Goal: Complete application form

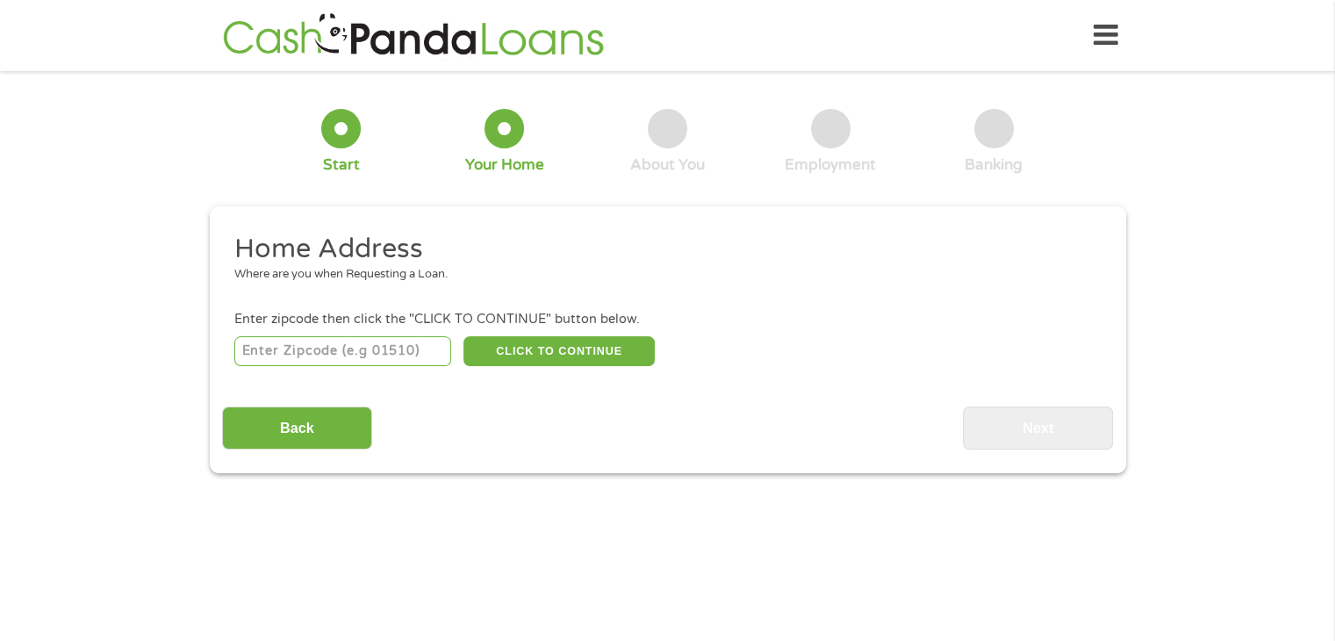
click at [434, 363] on input "number" at bounding box center [342, 351] width 217 height 30
type input "35096"
click at [571, 338] on button "CLICK TO CONTINUE" at bounding box center [558, 351] width 191 height 30
type input "35096"
type input "Lincoln"
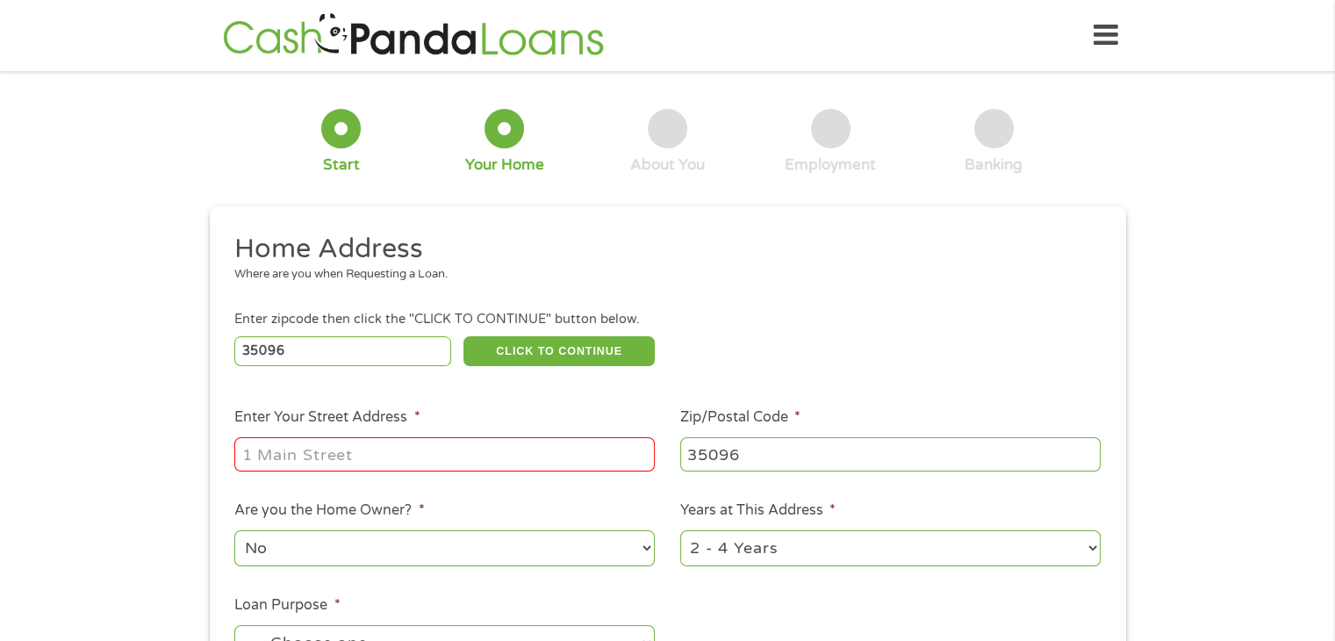
click at [319, 457] on input "Enter Your Street Address *" at bounding box center [444, 453] width 420 height 33
type input "[STREET_ADDRESS][PERSON_NAME]"
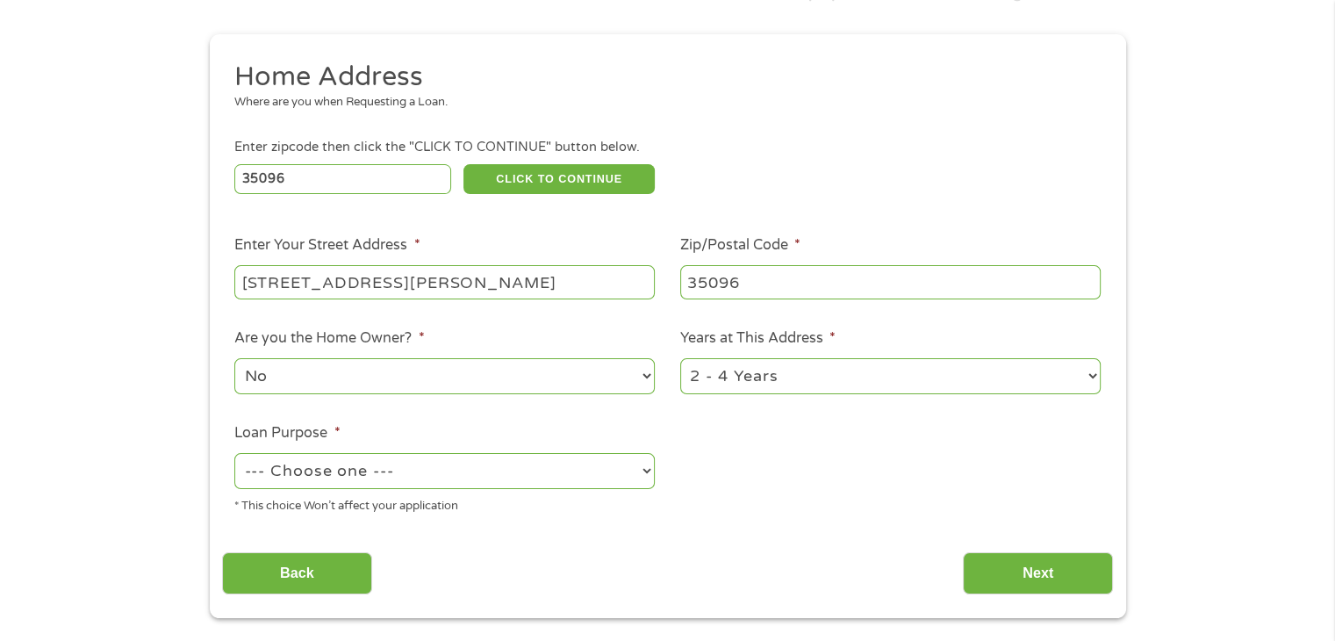
scroll to position [176, 0]
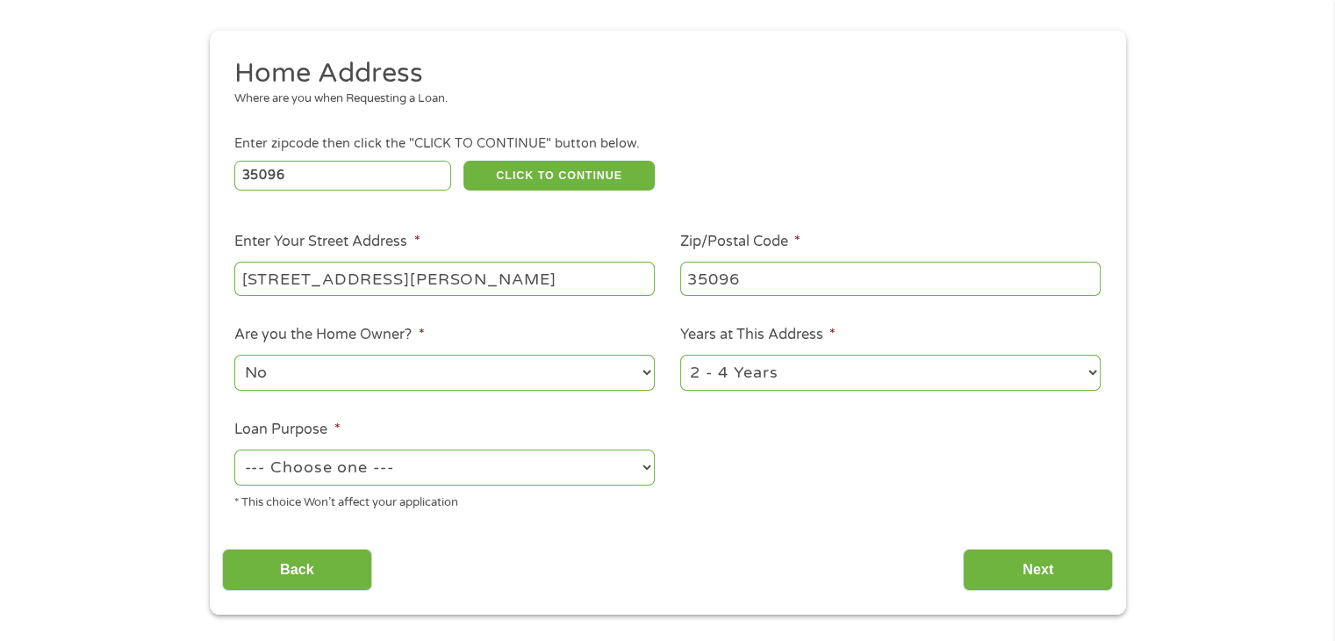
click at [944, 387] on select "1 Year or less 1 - 2 Years 2 - 4 Years Over 4 Years" at bounding box center [890, 373] width 420 height 36
select select "60months"
click at [680, 356] on select "1 Year or less 1 - 2 Years 2 - 4 Years Over 4 Years" at bounding box center [890, 373] width 420 height 36
click at [462, 477] on select "--- Choose one --- Pay Bills Debt Consolidation Home Improvement Major Purchase…" at bounding box center [444, 467] width 420 height 36
select select "shorttermcash"
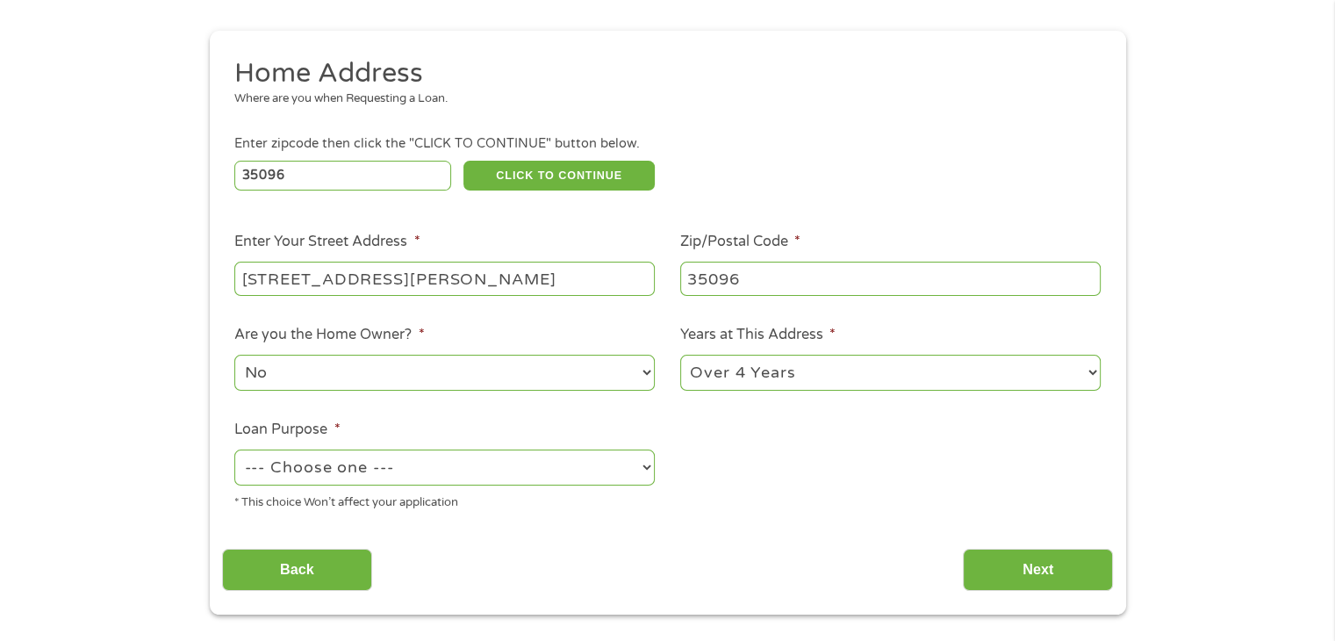
click at [234, 451] on select "--- Choose one --- Pay Bills Debt Consolidation Home Improvement Major Purchase…" at bounding box center [444, 467] width 420 height 36
click at [1043, 572] on input "Next" at bounding box center [1038, 570] width 150 height 43
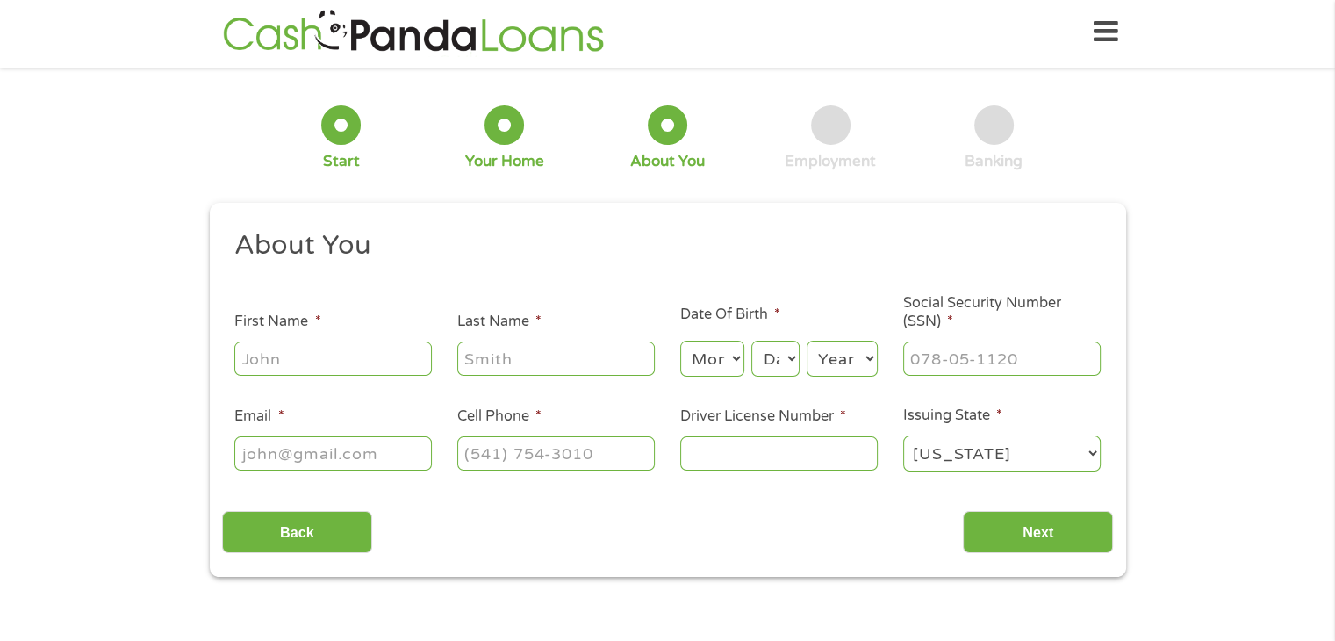
scroll to position [0, 0]
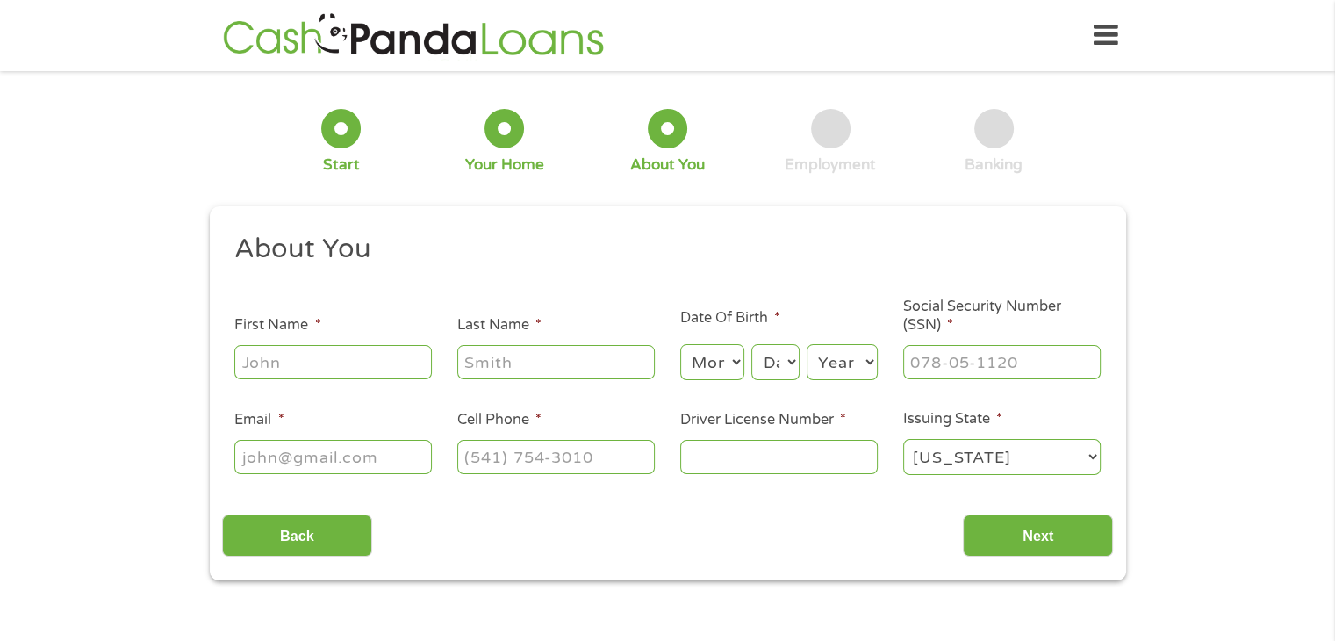
click at [288, 372] on input "First Name *" at bounding box center [332, 361] width 197 height 33
type input "[PERSON_NAME]"
type input "[EMAIL_ADDRESS][DOMAIN_NAME]"
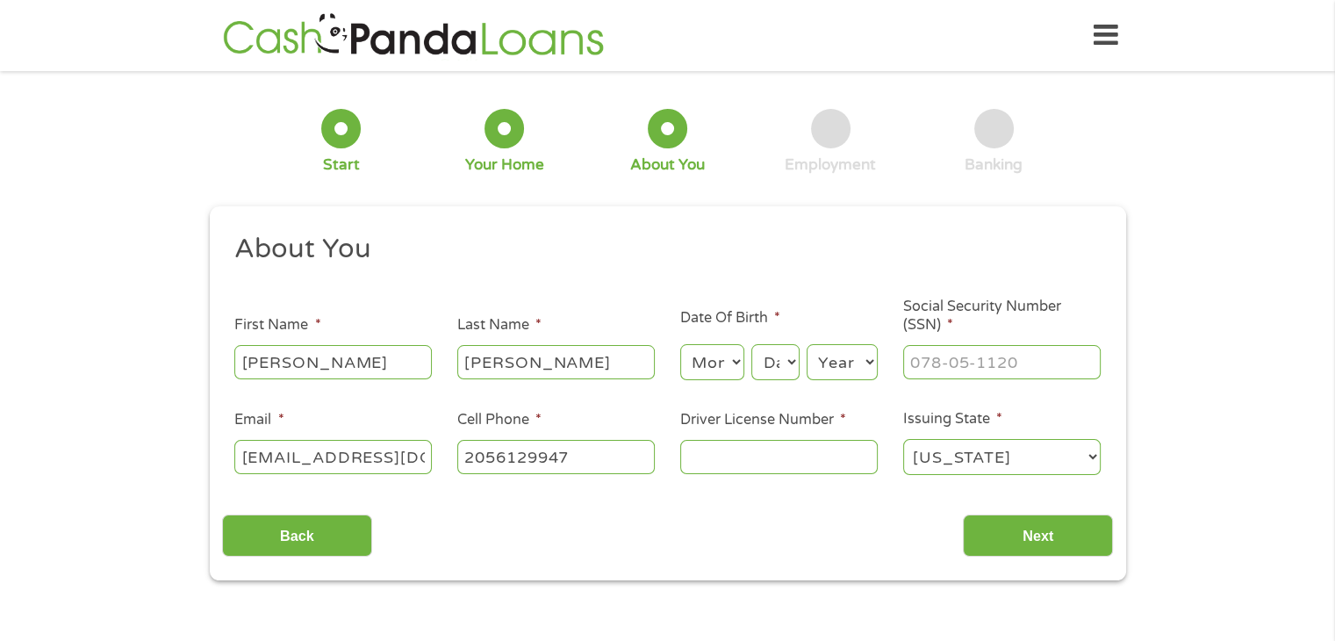
type input "[PHONE_NUMBER]"
click at [709, 367] on select "Month 1 2 3 4 5 6 7 8 9 10 11 12" at bounding box center [712, 362] width 64 height 36
select select "11"
click at [680, 345] on select "Month 1 2 3 4 5 6 7 8 9 10 11 12" at bounding box center [712, 362] width 64 height 36
click at [779, 373] on select "Day 1 2 3 4 5 6 7 8 9 10 11 12 13 14 15 16 17 18 19 20 21 22 23 24 25 26 27 28 …" at bounding box center [774, 362] width 47 height 36
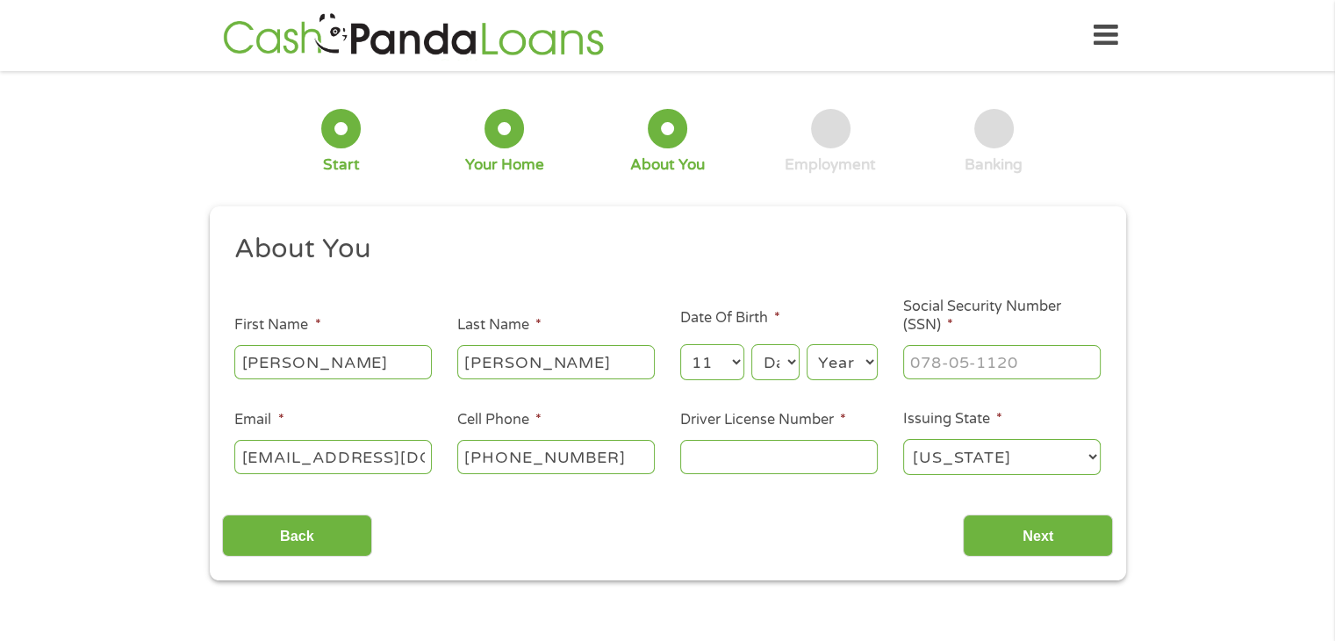
select select "9"
click at [751, 345] on select "Day 1 2 3 4 5 6 7 8 9 10 11 12 13 14 15 16 17 18 19 20 21 22 23 24 25 26 27 28 …" at bounding box center [774, 362] width 47 height 36
click at [874, 362] on select "Year [DATE] 2006 2005 2004 2003 2002 2001 2000 1999 1998 1997 1996 1995 1994 19…" at bounding box center [842, 362] width 71 height 36
select select "1978"
click at [807, 345] on select "Year [DATE] 2006 2005 2004 2003 2002 2001 2000 1999 1998 1997 1996 1995 1994 19…" at bounding box center [842, 362] width 71 height 36
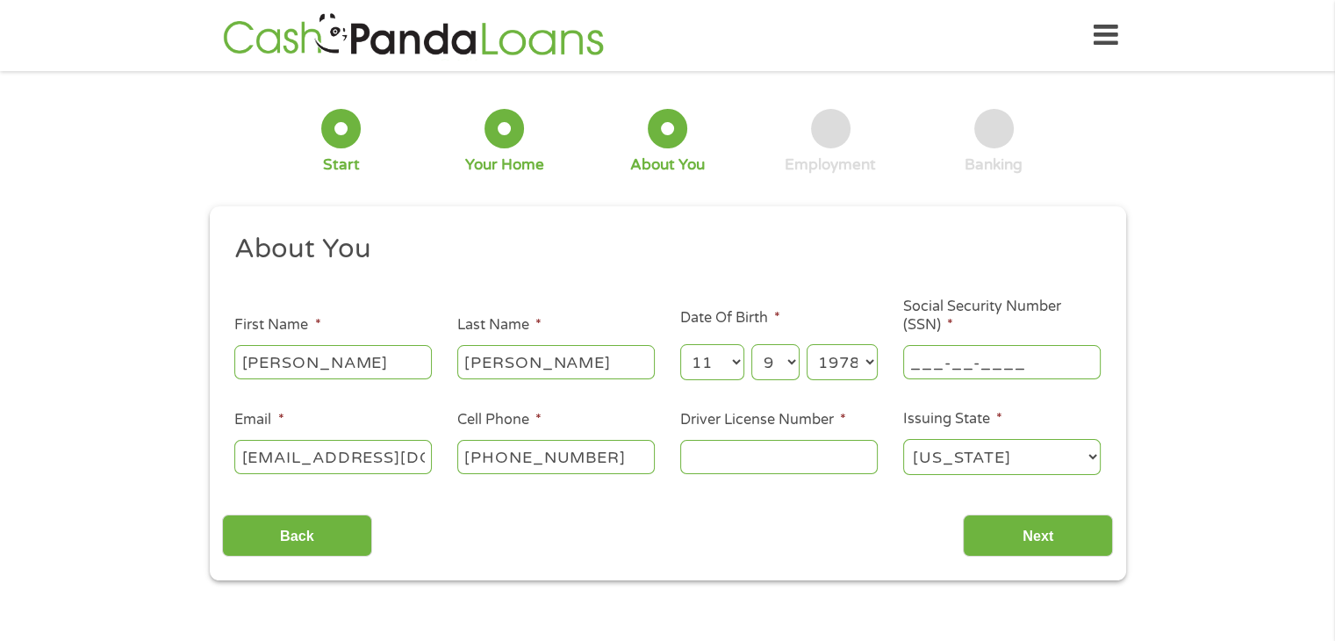
click at [927, 370] on input "___-__-____" at bounding box center [1001, 361] width 197 height 33
type input "260-51-5135"
click at [702, 447] on input "Driver License Number *" at bounding box center [778, 456] width 197 height 33
type input "7168475"
click at [1034, 533] on input "Next" at bounding box center [1038, 535] width 150 height 43
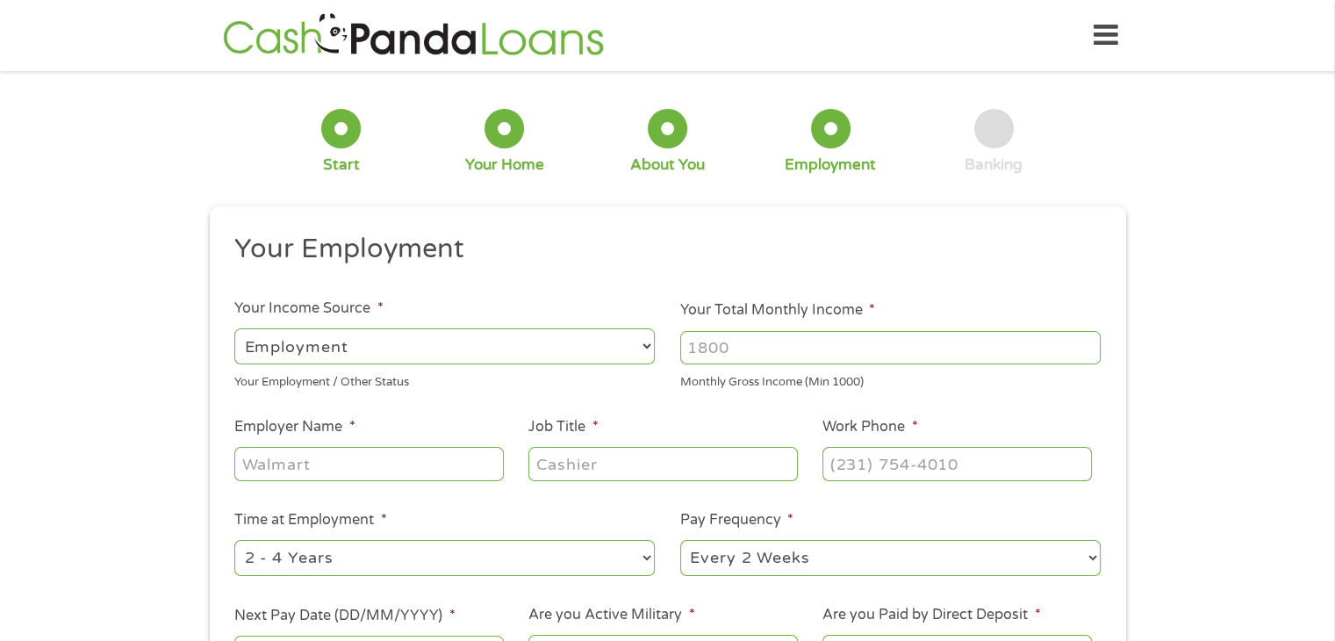
scroll to position [7, 7]
click at [721, 345] on input "Your Total Monthly Income *" at bounding box center [890, 347] width 420 height 33
type input "2000"
click at [278, 468] on input "Employer Name *" at bounding box center [368, 463] width 269 height 33
type input "Talladega Revenue"
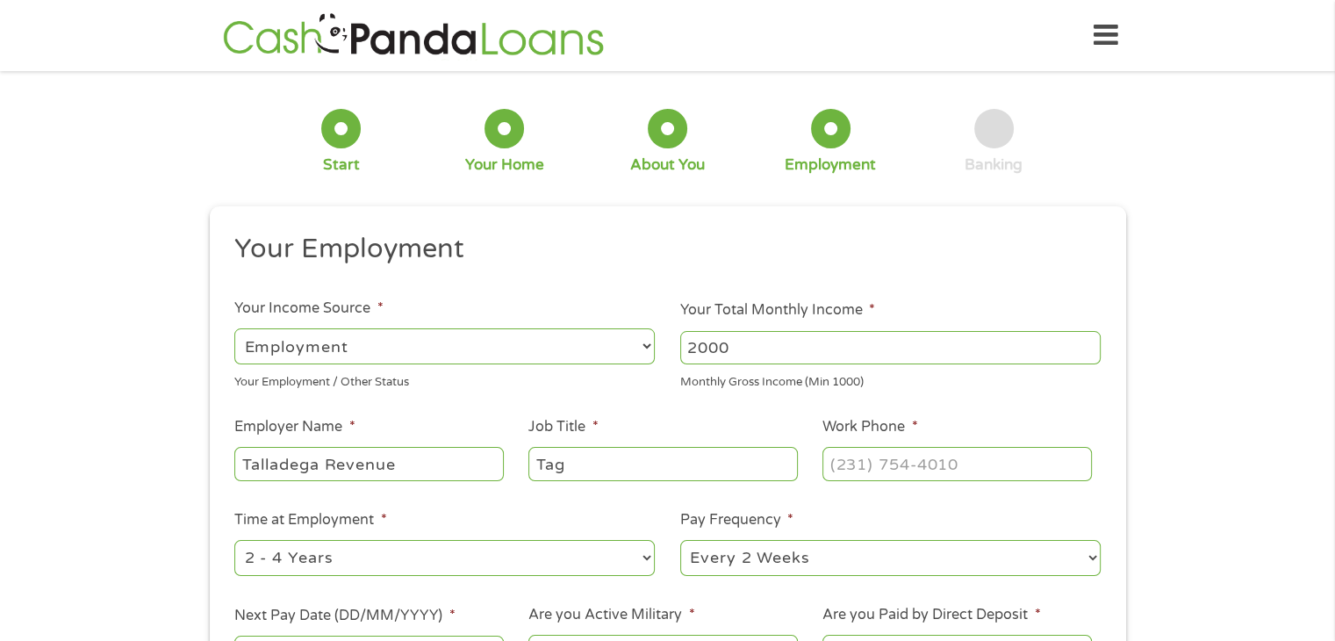
type input "Tag"
type input "[PHONE_NUMBER]"
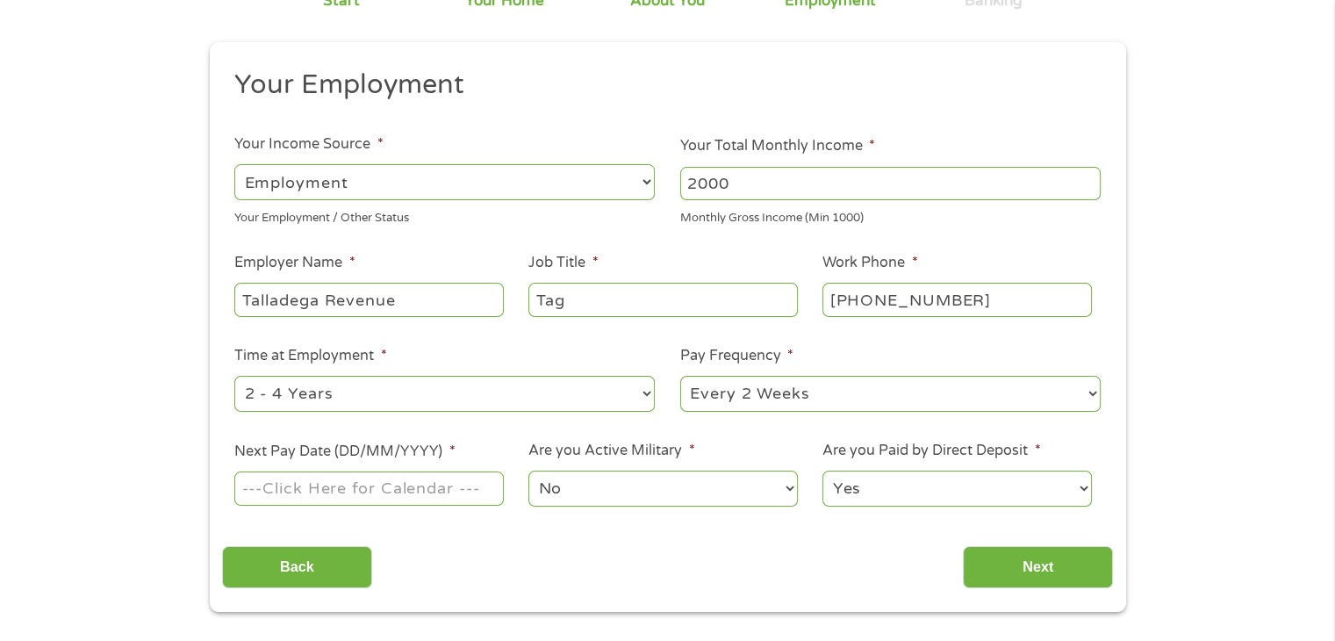
scroll to position [176, 0]
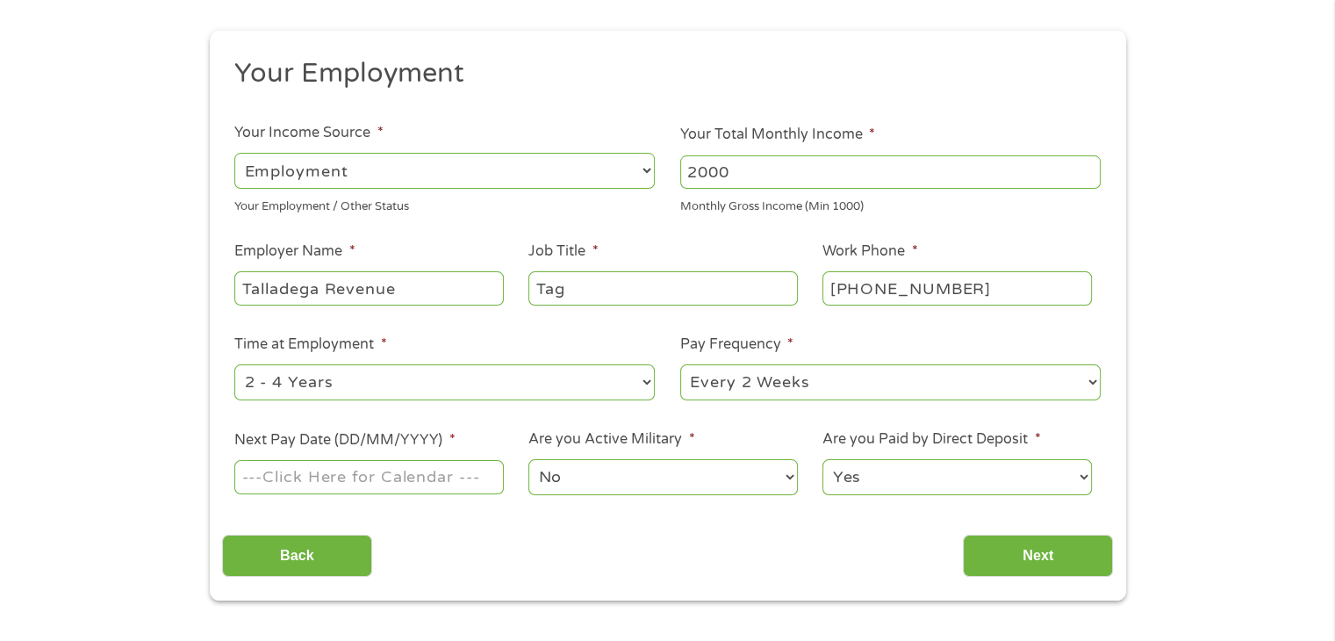
click at [435, 385] on select "--- Choose one --- 1 Year or less 1 - 2 Years 2 - 4 Years Over 4 Years" at bounding box center [444, 382] width 420 height 36
select select "12months"
click at [234, 365] on select "--- Choose one --- 1 Year or less 1 - 2 Years 2 - 4 Years Over 4 Years" at bounding box center [444, 382] width 420 height 36
click at [341, 482] on input "Next Pay Date (DD/MM/YYYY) *" at bounding box center [368, 476] width 269 height 33
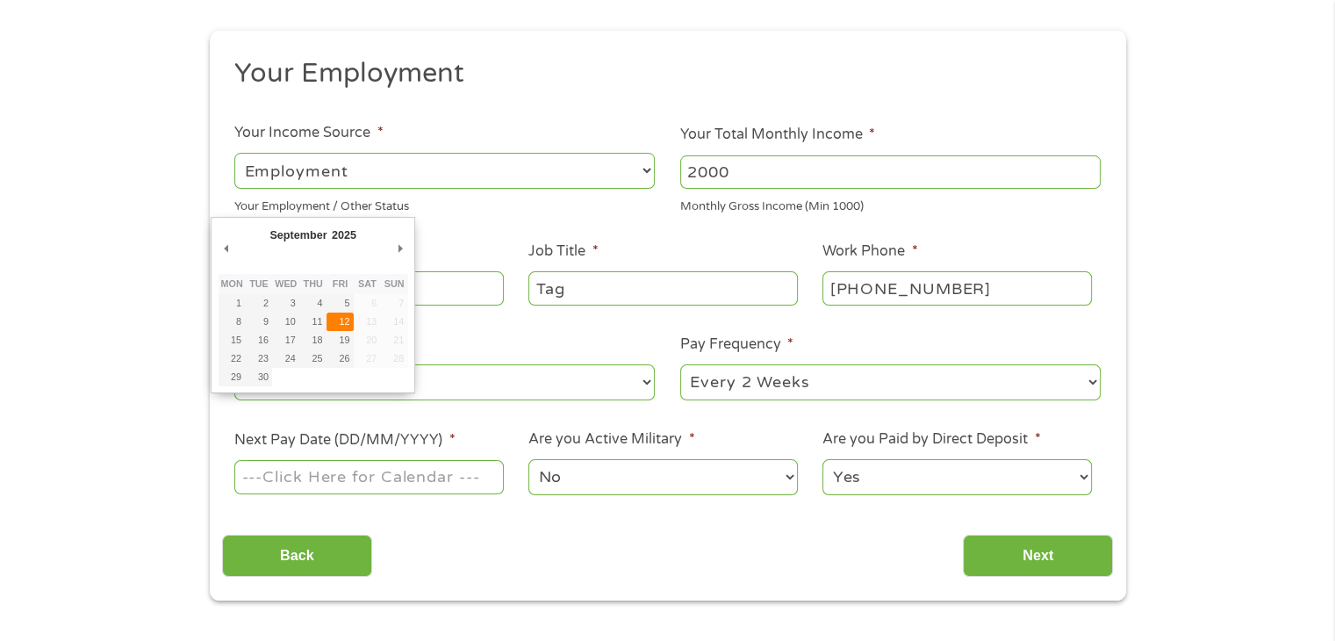
type input "[DATE]"
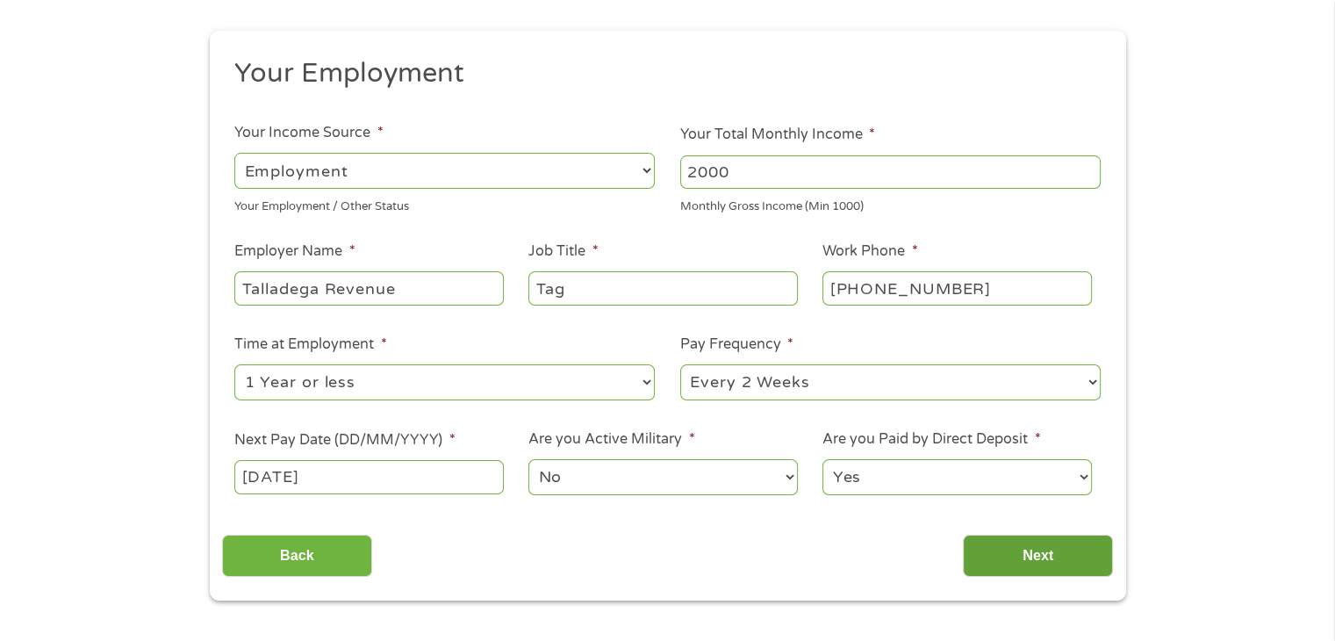
click at [1020, 563] on input "Next" at bounding box center [1038, 556] width 150 height 43
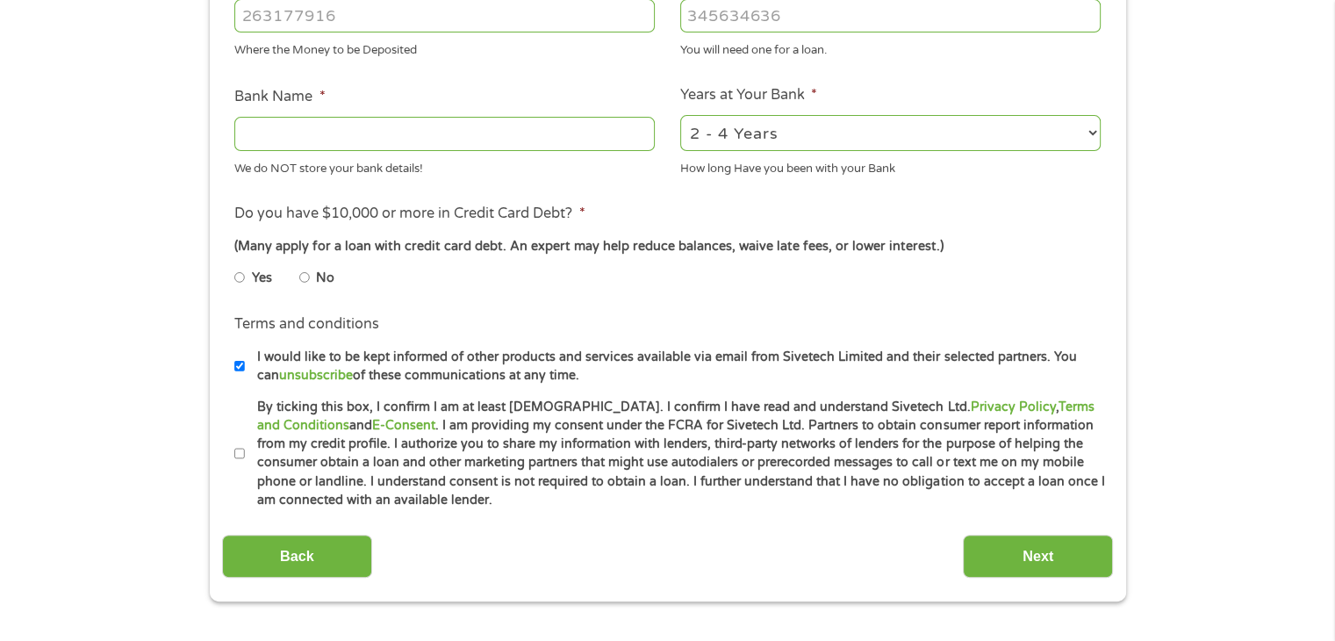
scroll to position [790, 0]
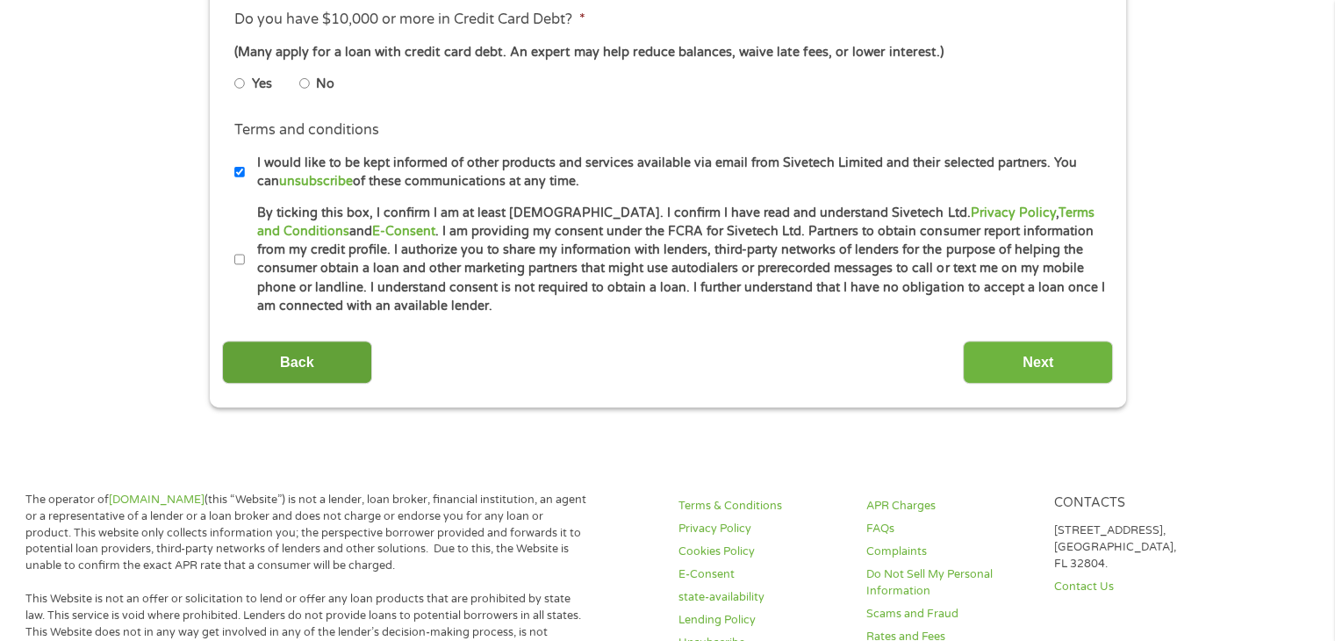
click at [336, 358] on input "Back" at bounding box center [297, 362] width 150 height 43
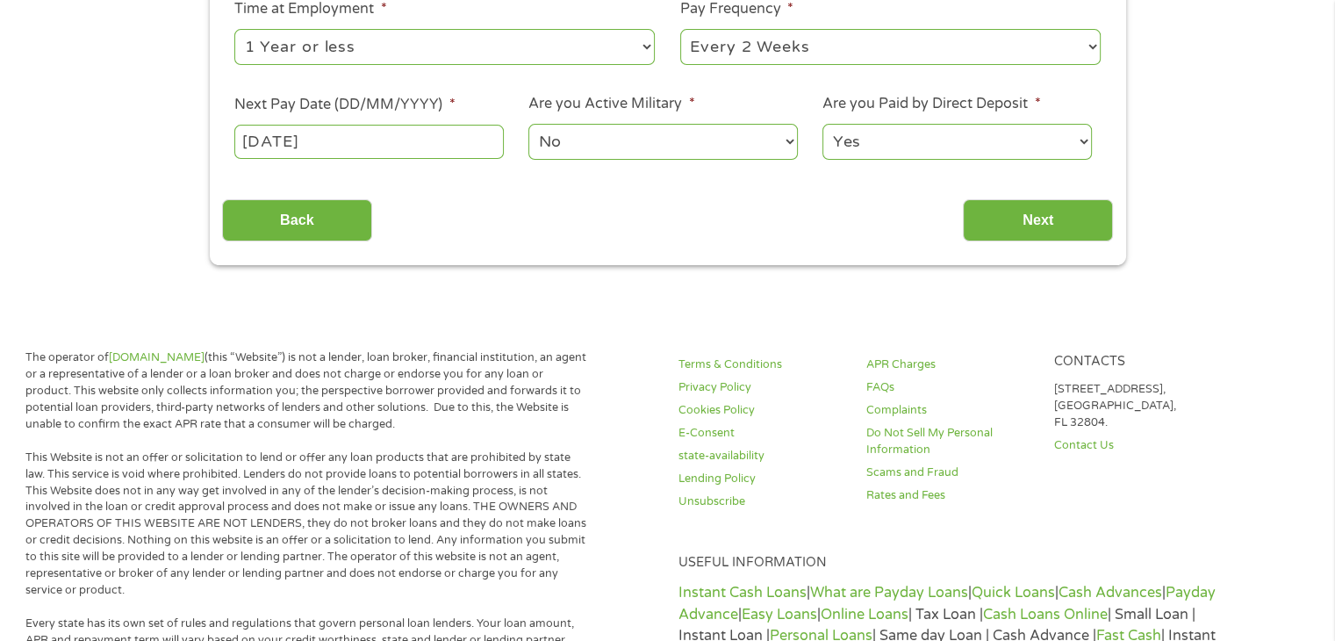
scroll to position [527, 0]
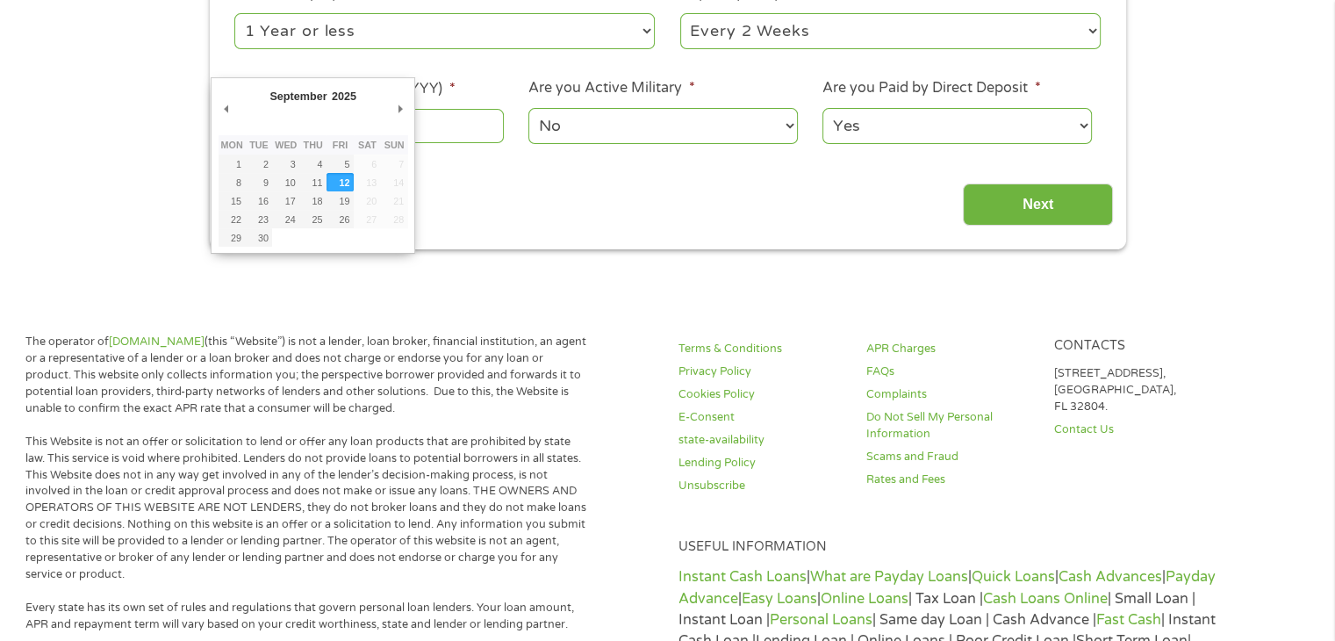
click at [379, 122] on body "Home Get Loan Offer How it works FAQs Blog Cash Loans Quick Loans Online Loans …" at bounding box center [667, 512] width 1335 height 2078
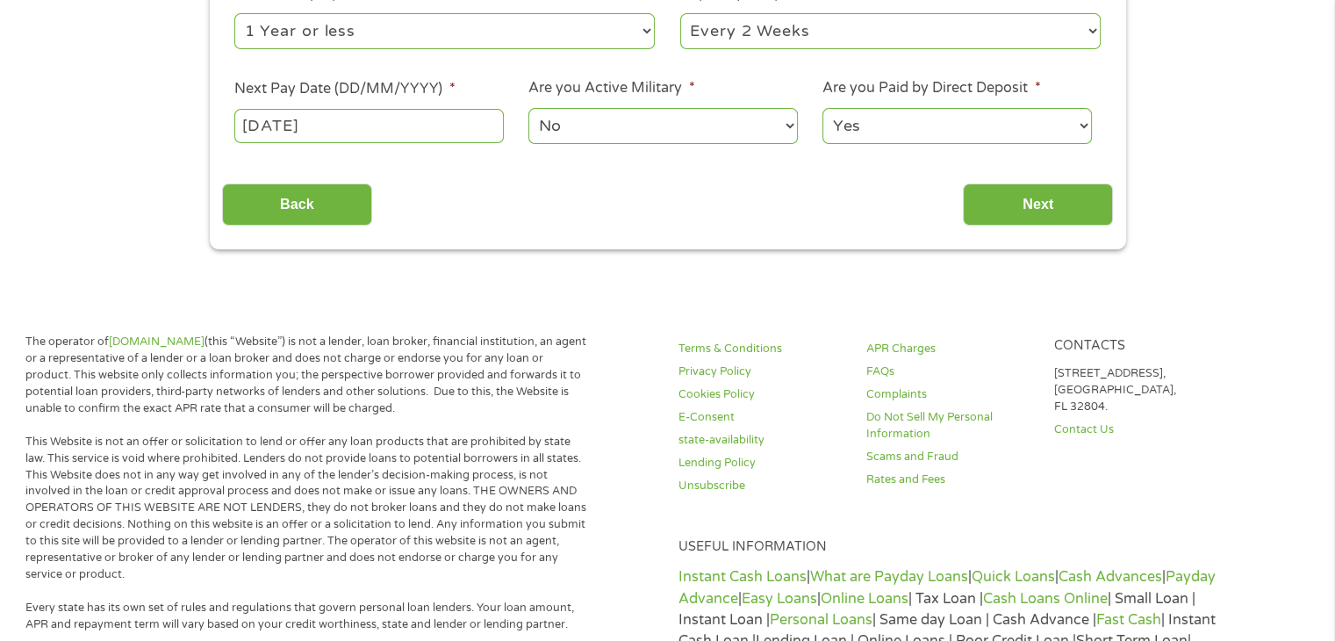
click at [379, 123] on input "[DATE]" at bounding box center [368, 125] width 269 height 33
click at [1046, 201] on input "Next" at bounding box center [1038, 204] width 150 height 43
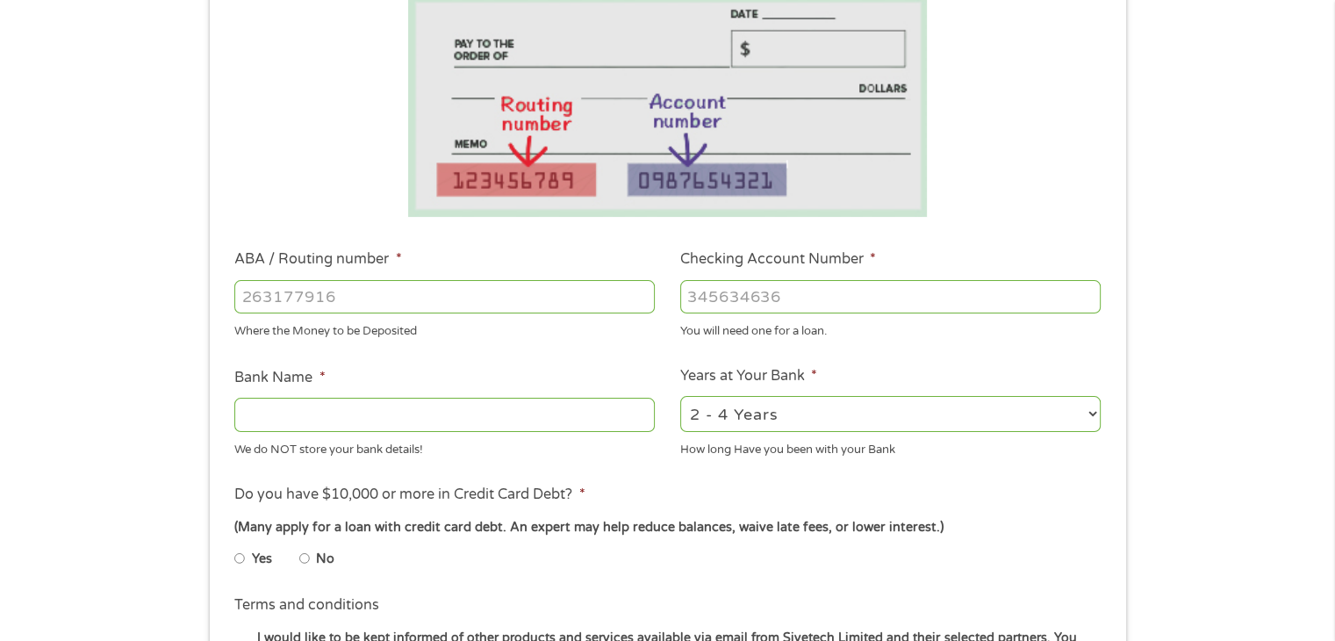
scroll to position [351, 0]
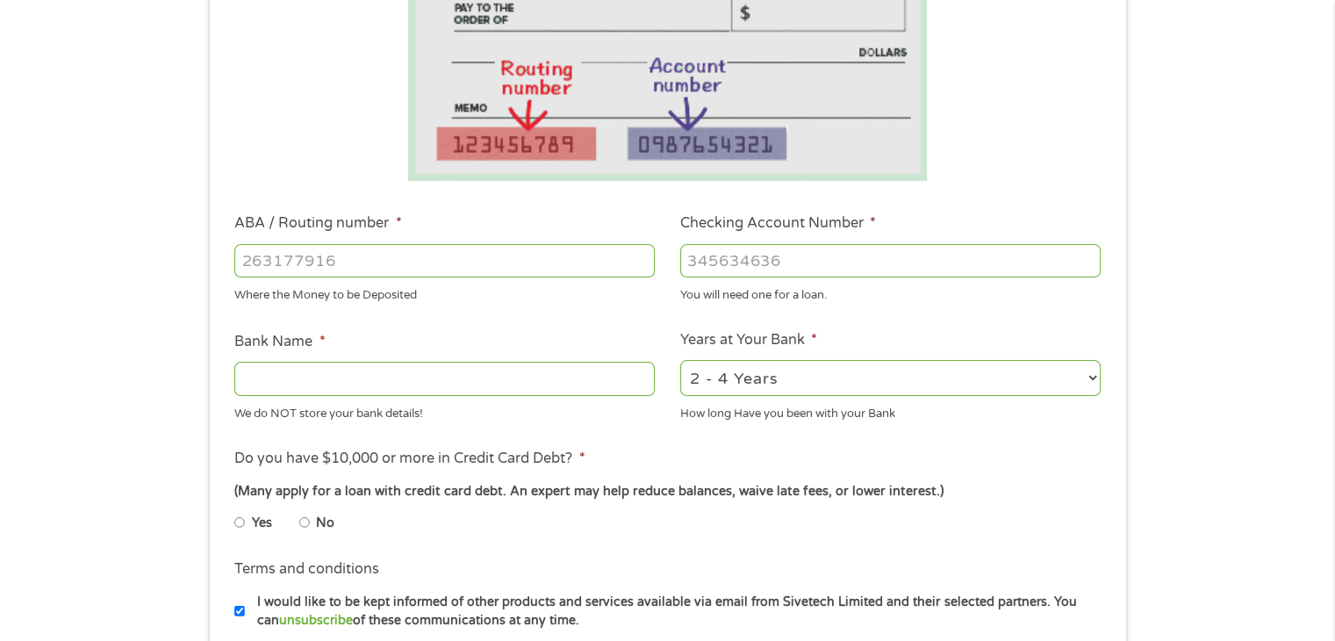
click at [379, 256] on input "ABA / Routing number *" at bounding box center [444, 260] width 420 height 33
click at [384, 254] on input "ABA / Routing number *" at bounding box center [444, 260] width 420 height 33
type input "021201383"
type input "VALLEY NATIONAL BANK"
type input "021201383"
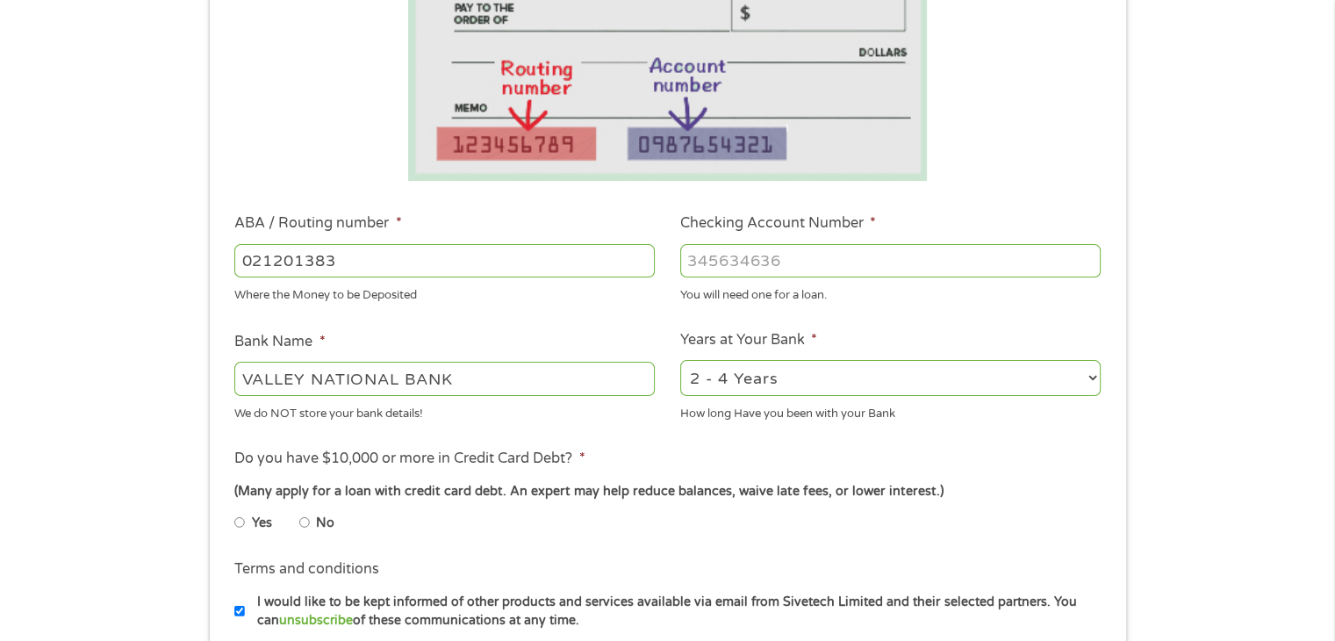
click at [734, 255] on input "Checking Account Number *" at bounding box center [890, 260] width 420 height 33
type input "0086254405"
click at [822, 391] on select "2 - 4 Years 6 - 12 Months 1 - 2 Years Over 4 Years" at bounding box center [890, 378] width 420 height 36
select select "60months"
click at [680, 361] on select "2 - 4 Years 6 - 12 Months 1 - 2 Years Over 4 Years" at bounding box center [890, 378] width 420 height 36
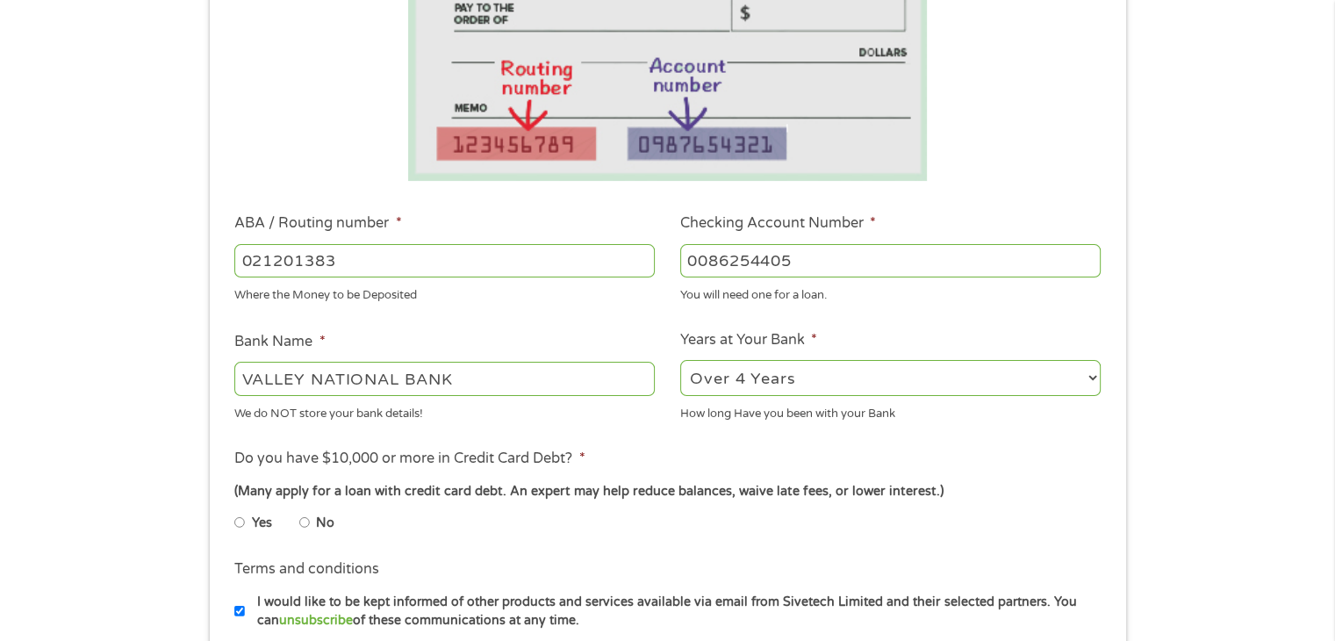
click at [302, 525] on input "No" at bounding box center [304, 522] width 11 height 28
radio input "true"
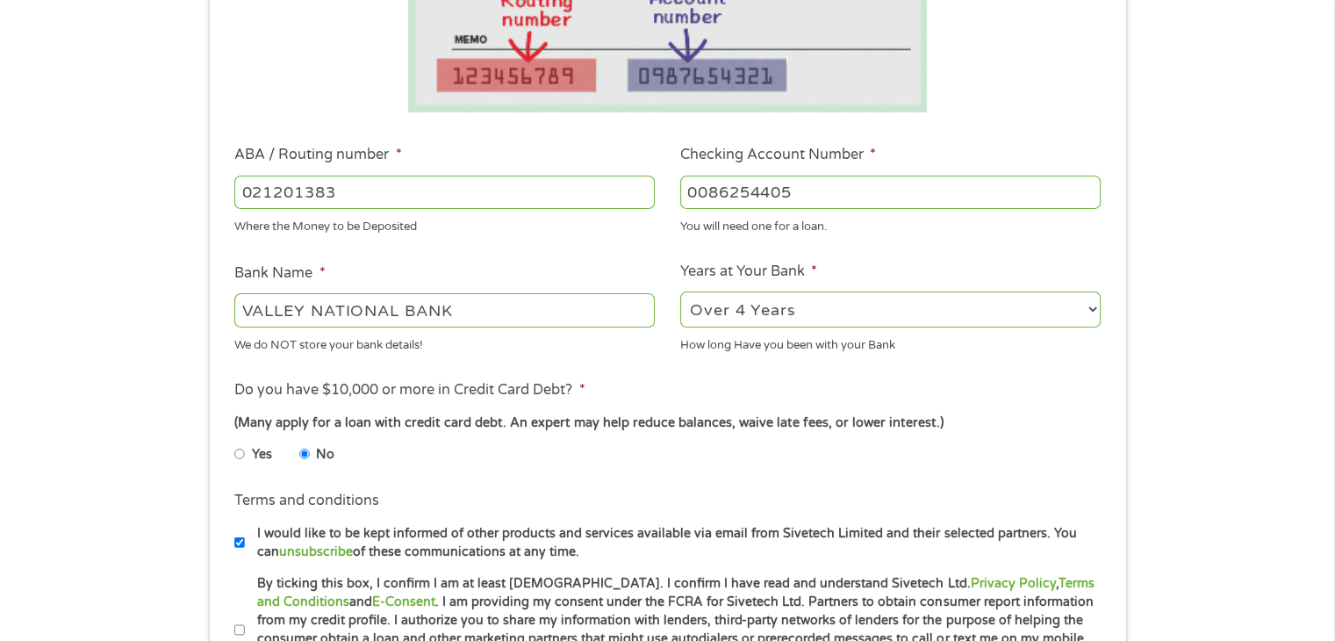
scroll to position [527, 0]
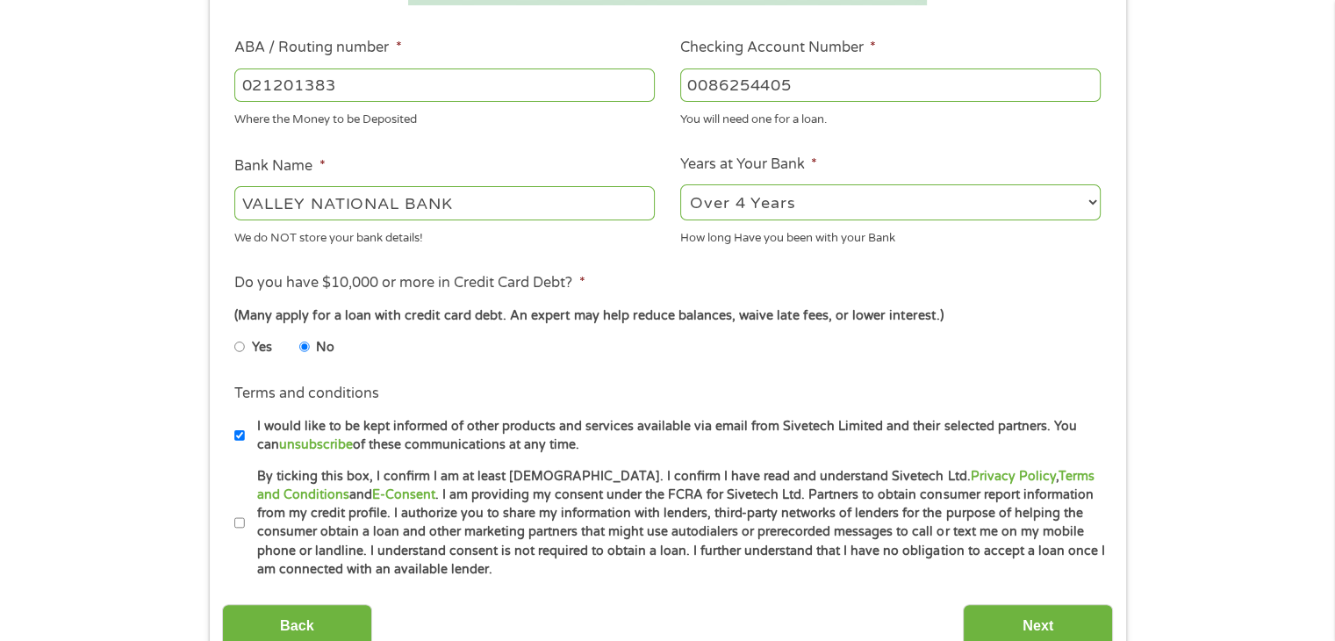
click at [241, 523] on input "By ticking this box, I confirm I am at least [DEMOGRAPHIC_DATA]. I confirm I ha…" at bounding box center [239, 523] width 11 height 28
checkbox input "true"
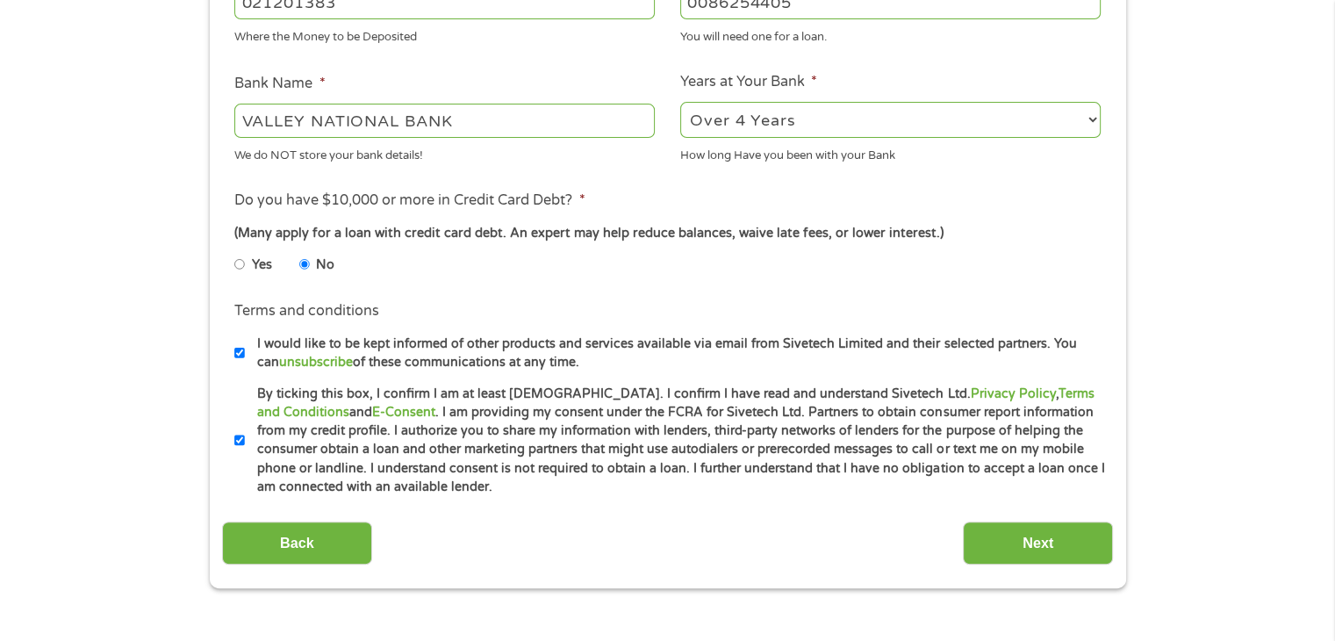
scroll to position [702, 0]
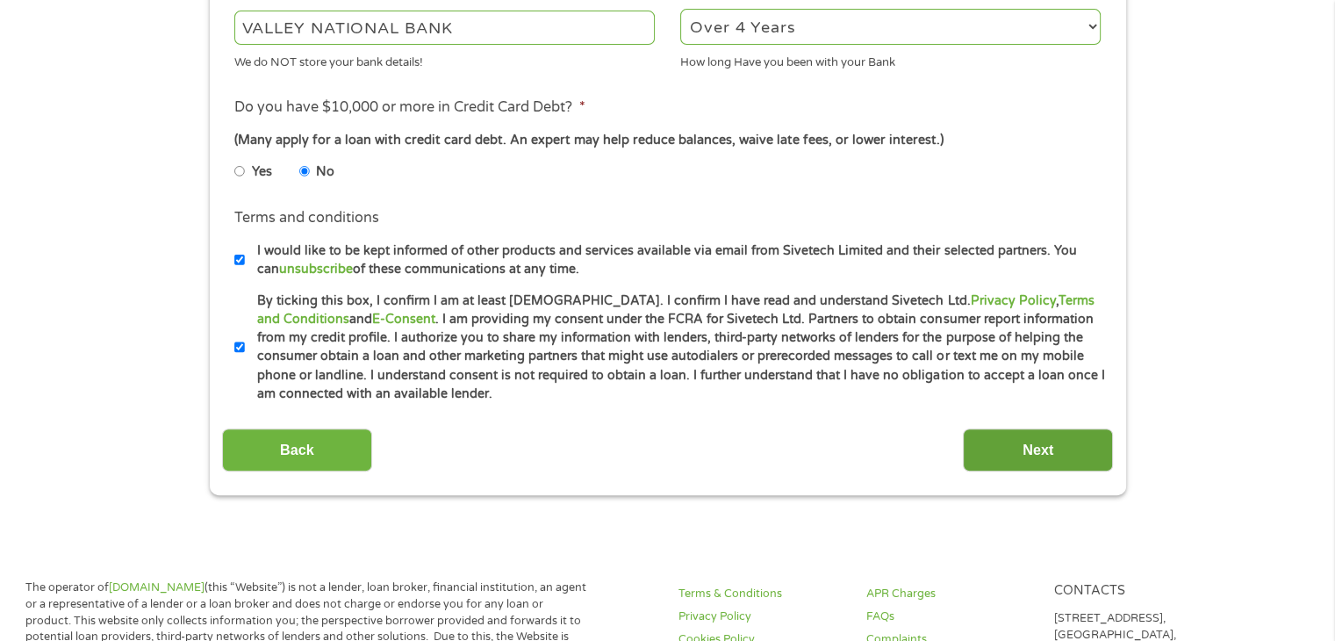
click at [1086, 457] on input "Next" at bounding box center [1038, 449] width 150 height 43
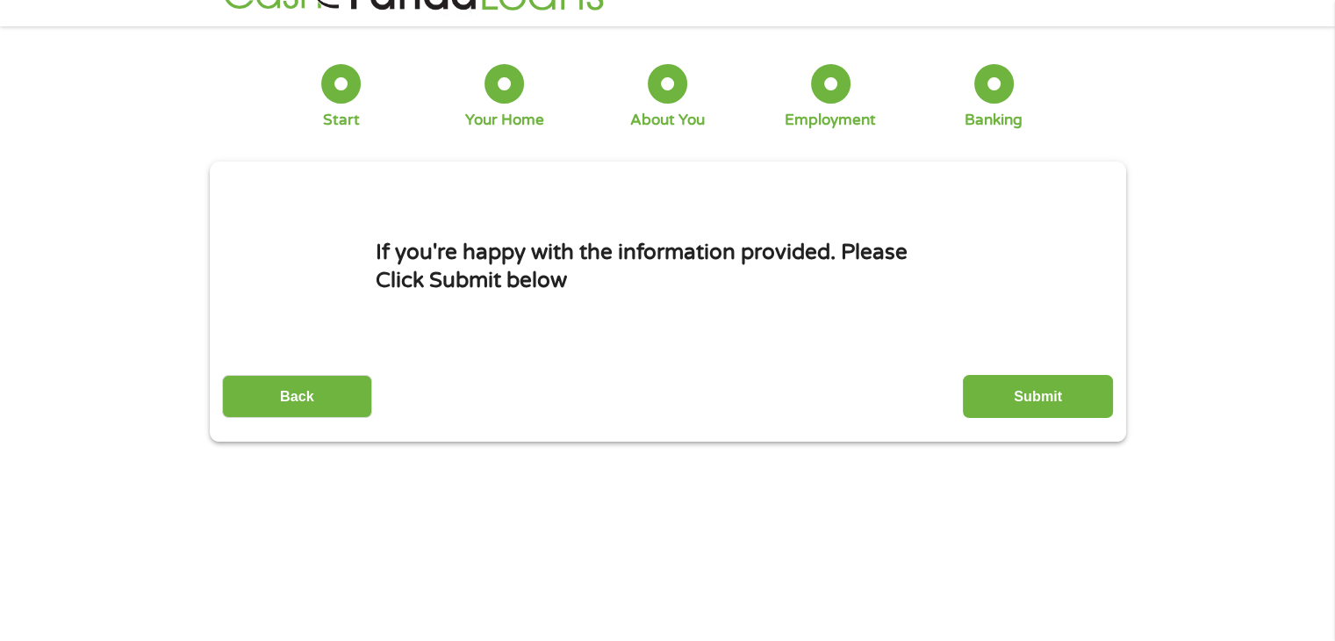
scroll to position [0, 0]
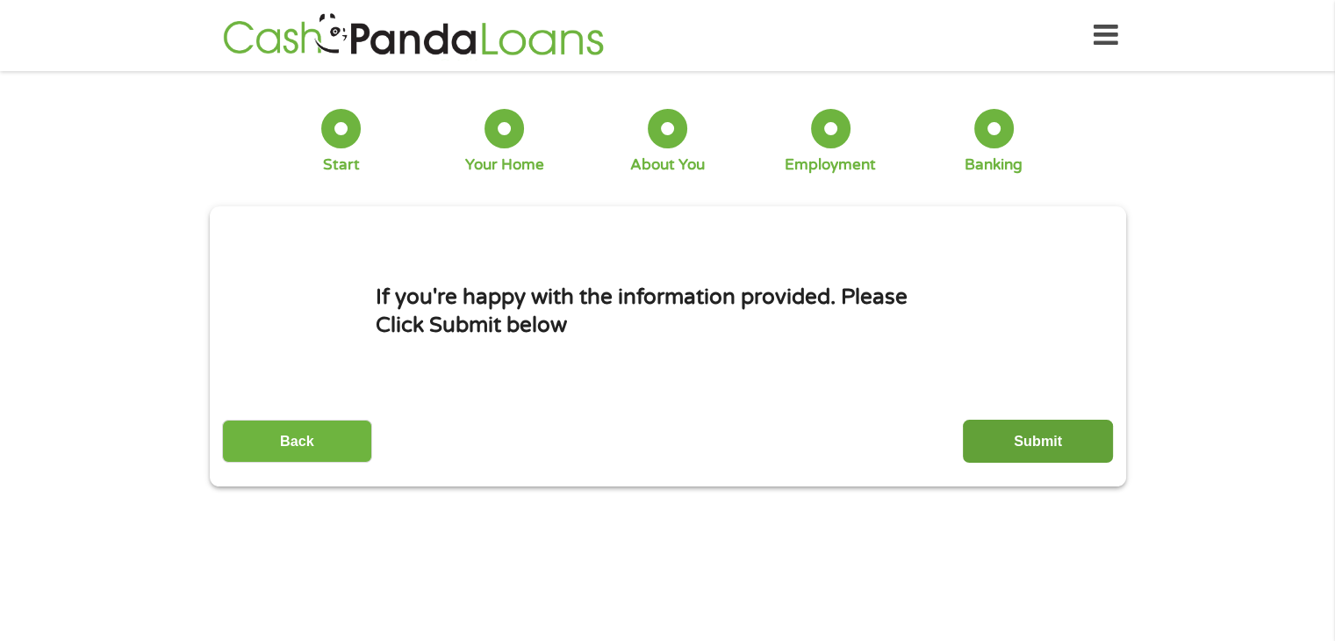
click at [1062, 430] on input "Submit" at bounding box center [1038, 441] width 150 height 43
